Goal: Task Accomplishment & Management: Use online tool/utility

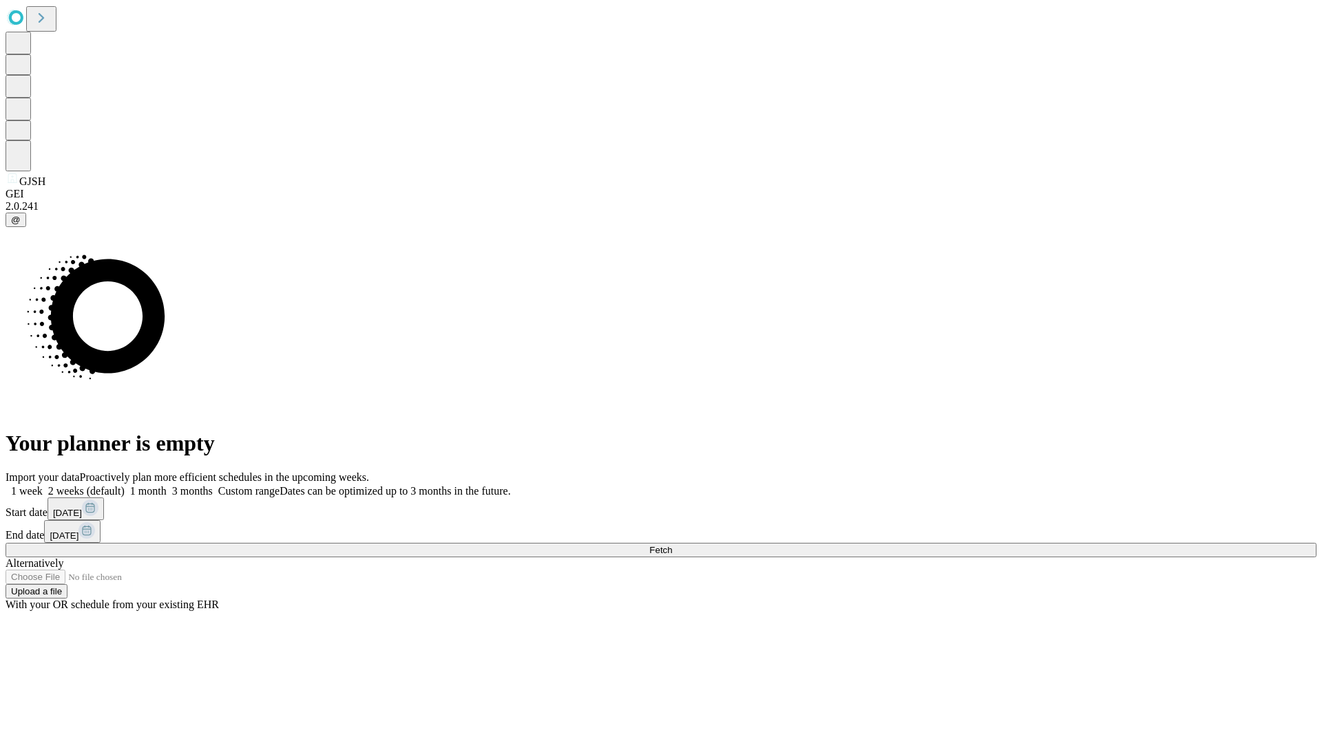
click at [672, 545] on span "Fetch" at bounding box center [660, 550] width 23 height 10
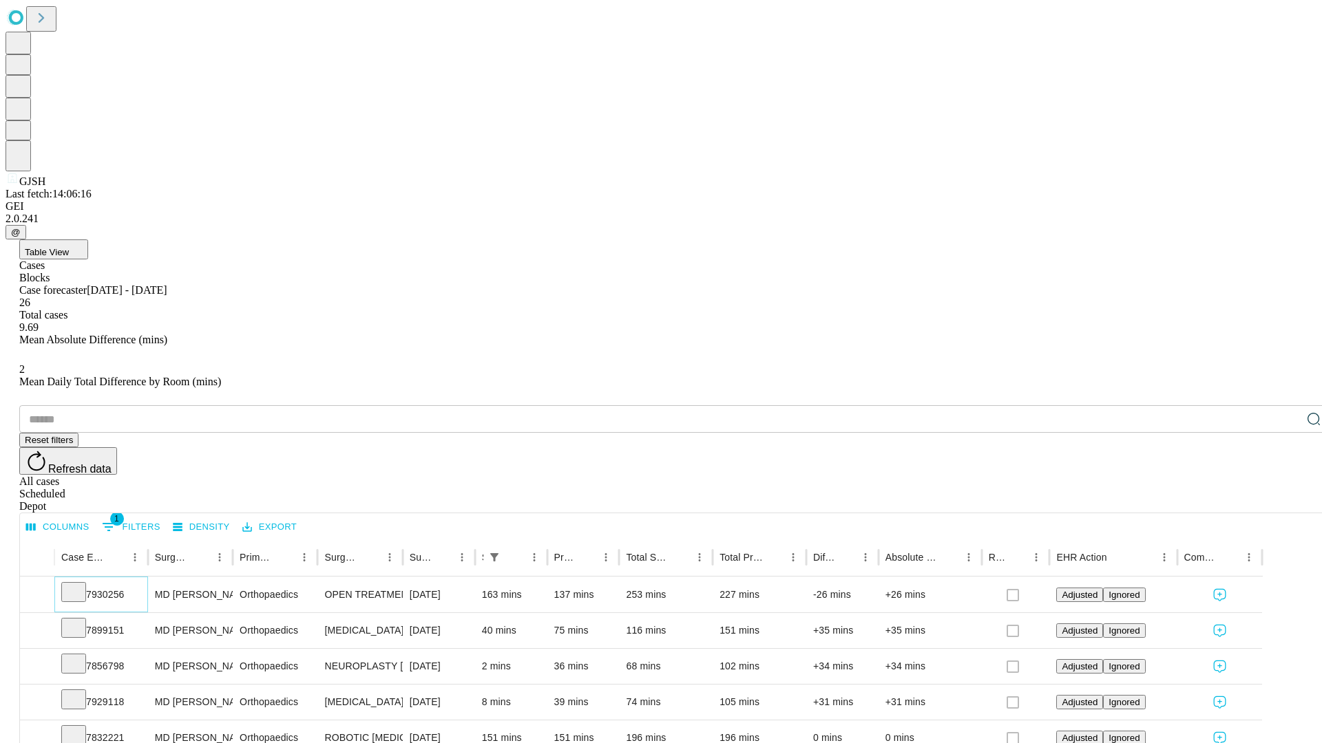
click at [81, 584] on icon at bounding box center [74, 591] width 14 height 14
